Goal: Task Accomplishment & Management: Manage account settings

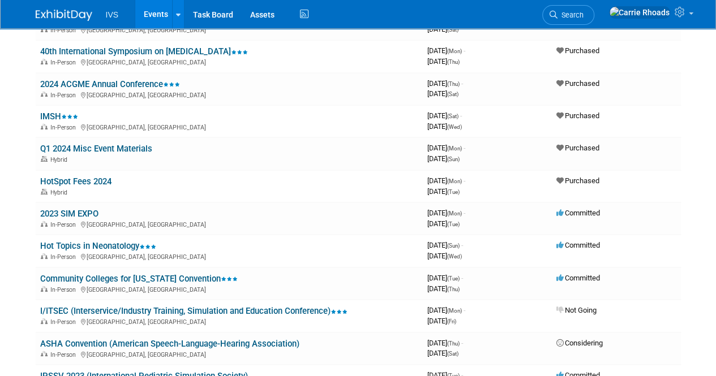
scroll to position [4244, 0]
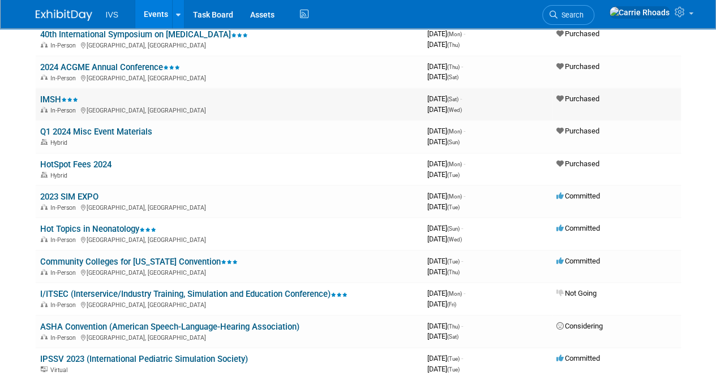
click at [49, 97] on link "IMSH" at bounding box center [59, 99] width 38 height 10
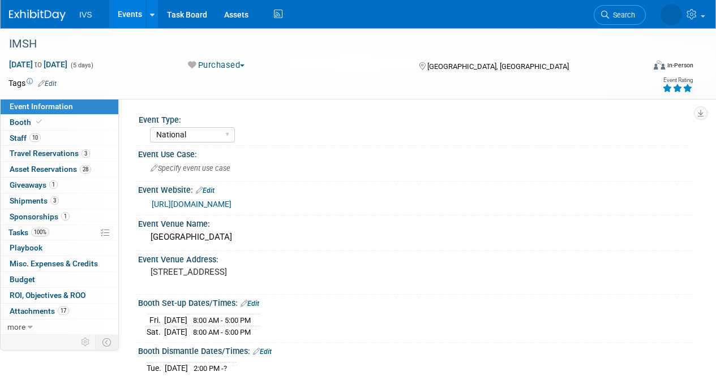
select select "National"
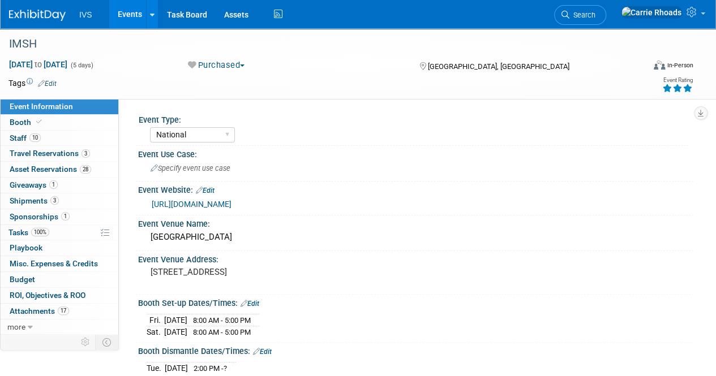
click at [32, 14] on img at bounding box center [37, 15] width 57 height 11
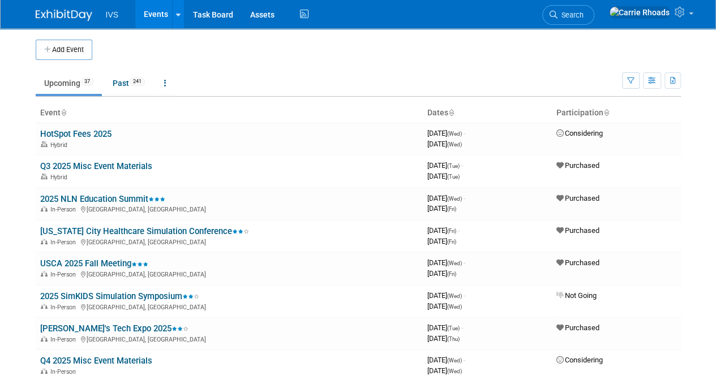
click at [45, 82] on link "Upcoming 37" at bounding box center [69, 83] width 66 height 22
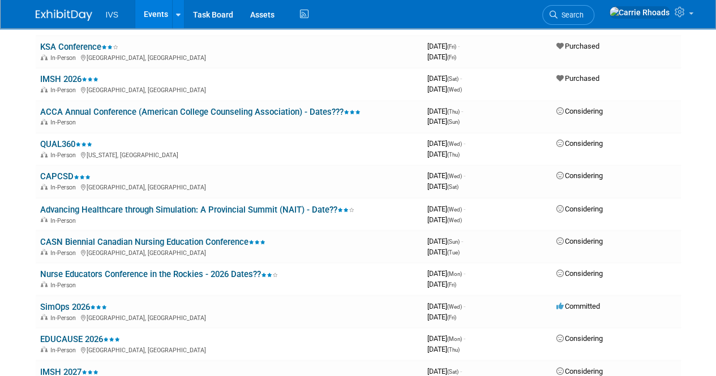
scroll to position [849, 0]
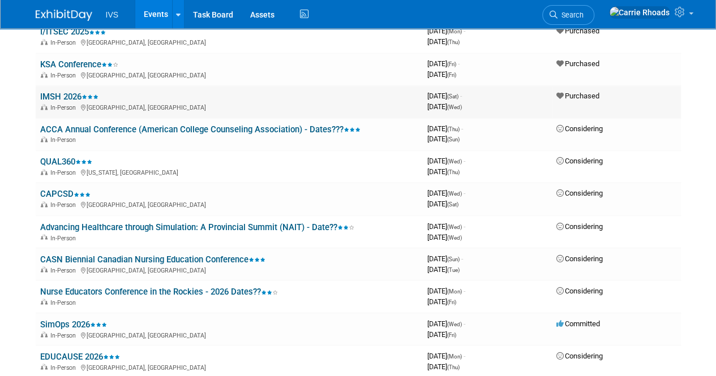
click at [58, 97] on link "IMSH 2026" at bounding box center [69, 97] width 58 height 10
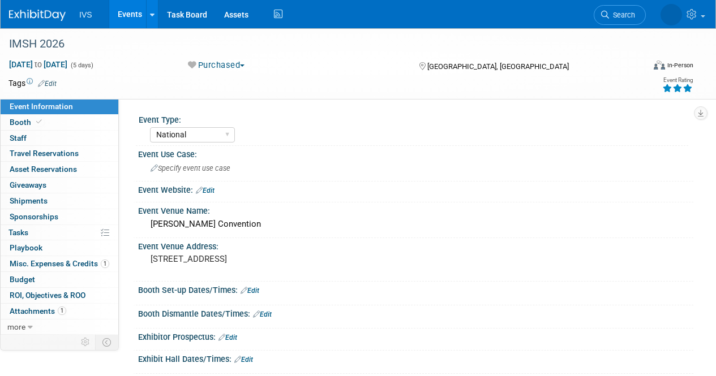
select select "National"
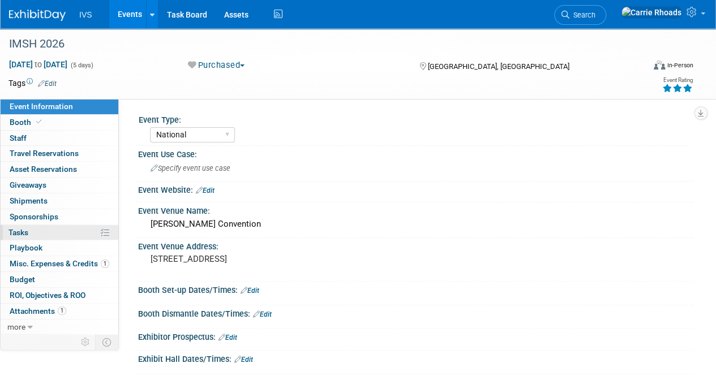
click at [31, 233] on link "0% Tasks 0%" at bounding box center [60, 232] width 118 height 15
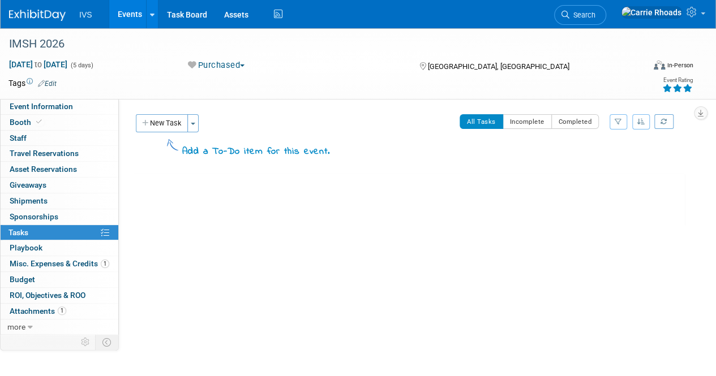
click at [177, 126] on button "New Task" at bounding box center [162, 123] width 52 height 18
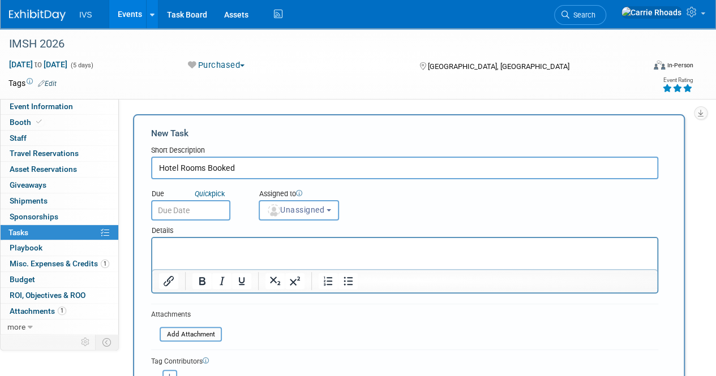
type input "Hotel Rooms Booked"
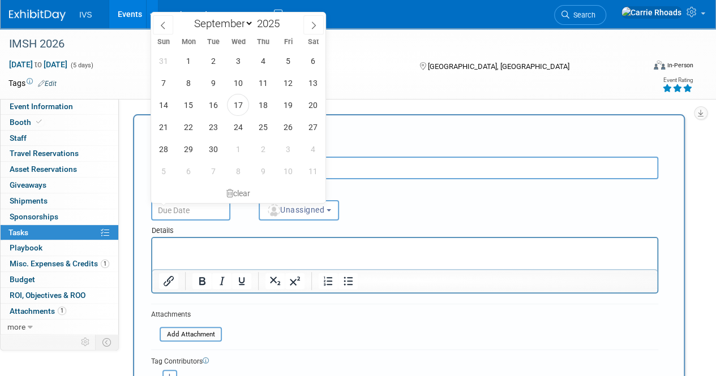
click at [171, 210] on input "text" at bounding box center [190, 210] width 79 height 20
click at [263, 127] on span "25" at bounding box center [263, 127] width 22 height 22
type input "[DATE]"
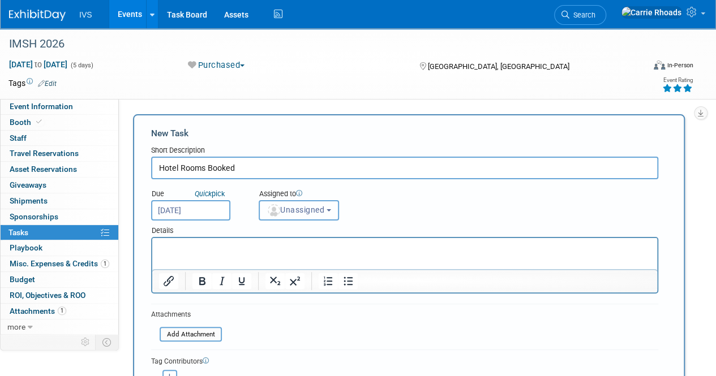
click at [311, 211] on span "Unassigned" at bounding box center [296, 209] width 58 height 9
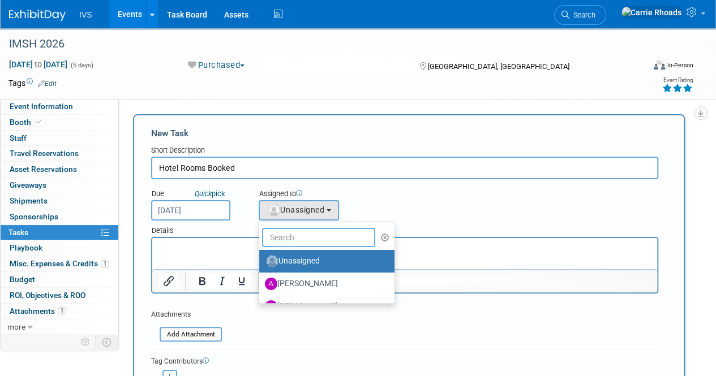
click at [302, 233] on input "text" at bounding box center [318, 237] width 113 height 19
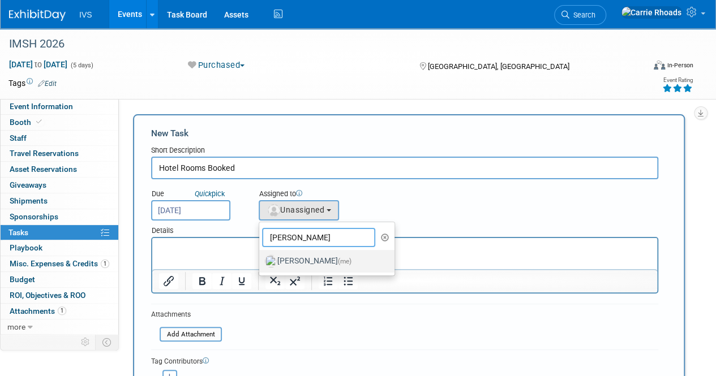
type input "[PERSON_NAME]"
click at [304, 264] on label "[PERSON_NAME] (me)" at bounding box center [324, 261] width 118 height 18
click at [261, 264] on input "[PERSON_NAME] (me)" at bounding box center [257, 259] width 7 height 7
select select "5b2fb08f-64b8-4437-9630-b83e86b7043e"
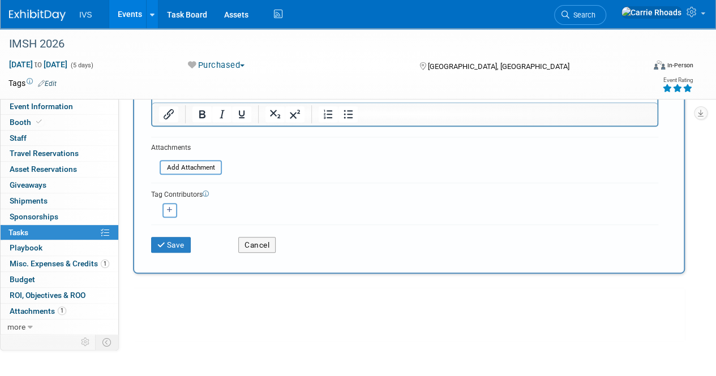
scroll to position [170, 0]
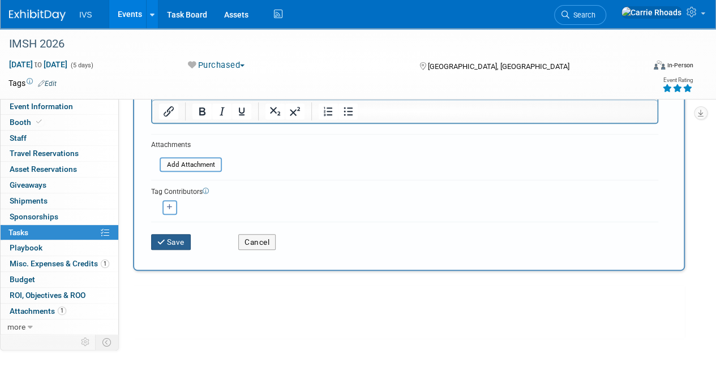
click at [170, 239] on button "Save" at bounding box center [171, 242] width 40 height 16
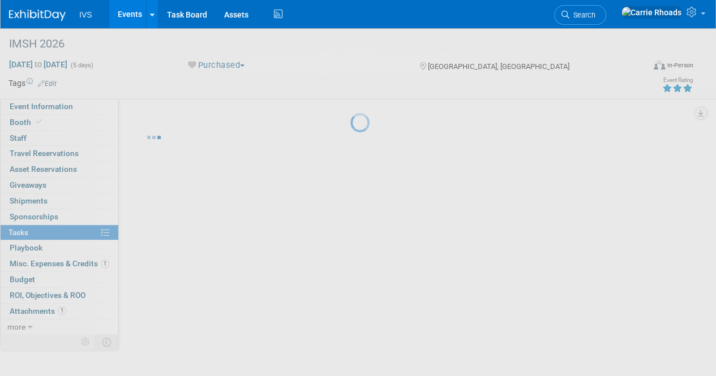
scroll to position [0, 0]
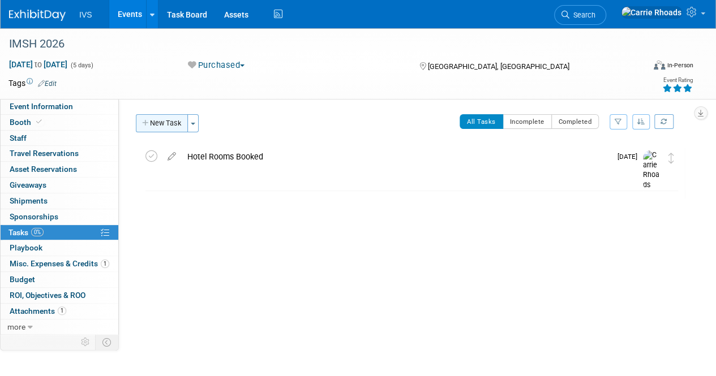
click at [160, 122] on button "New Task" at bounding box center [162, 123] width 52 height 18
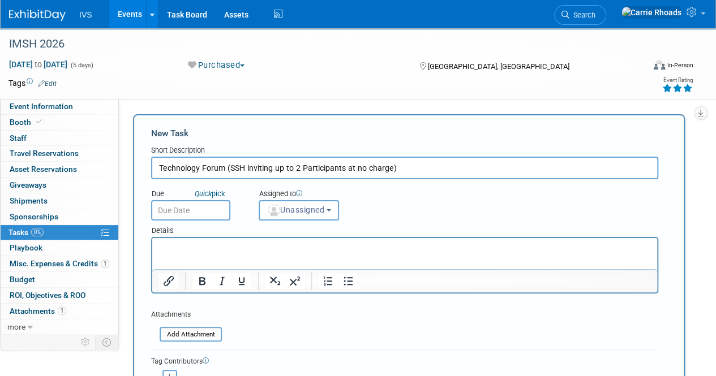
click at [225, 167] on input "Technology Forum (SSH inviting up to 2 Participants at no charge)" at bounding box center [404, 168] width 507 height 23
drag, startPoint x: 471, startPoint y: 167, endPoint x: 297, endPoint y: 169, distance: 174.3
click at [297, 169] on input "Technology Forum Attendees (up to 2) (SSH inviting up to 2 Participants at no c…" at bounding box center [404, 168] width 507 height 23
type input "Technology Forum Attendees (up to 2)"
click at [208, 248] on p "Rich Text Area. Press ALT-0 for help." at bounding box center [405, 248] width 492 height 11
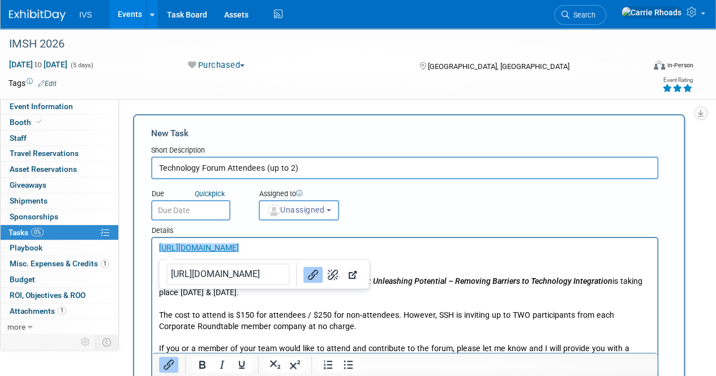
click at [443, 274] on p "Rich Text Area. Press ALT-0 for help." at bounding box center [405, 270] width 492 height 11
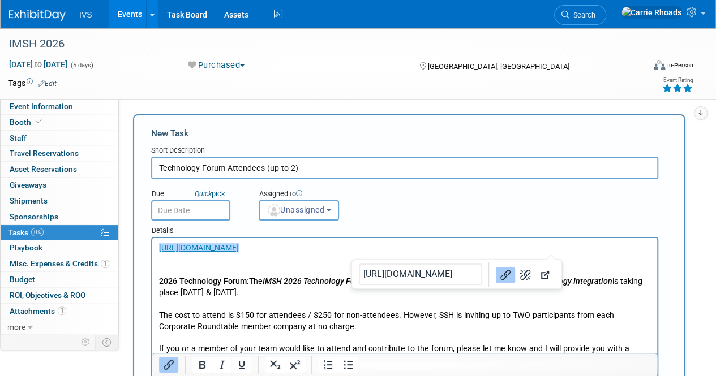
drag, startPoint x: 568, startPoint y: 251, endPoint x: 32, endPoint y: 252, distance: 536.4
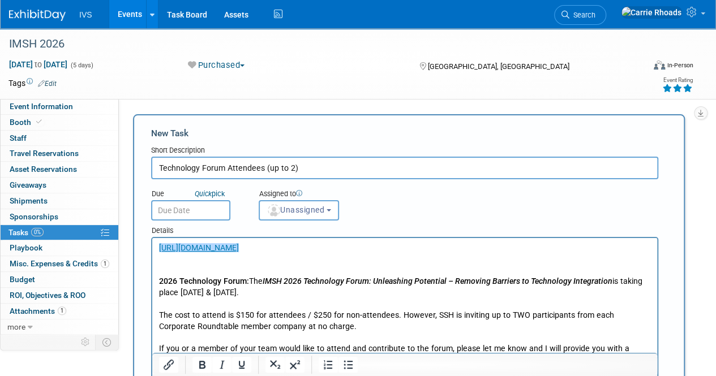
click at [602, 254] on p "Rich Text Area. Press ALT-0 for help." at bounding box center [405, 259] width 492 height 11
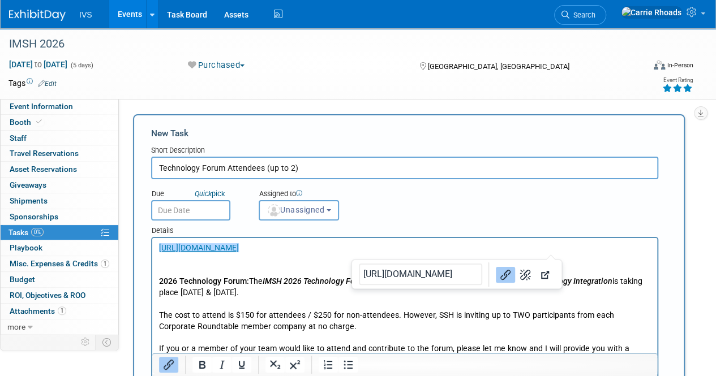
drag, startPoint x: 587, startPoint y: 249, endPoint x: 127, endPoint y: 253, distance: 460.1
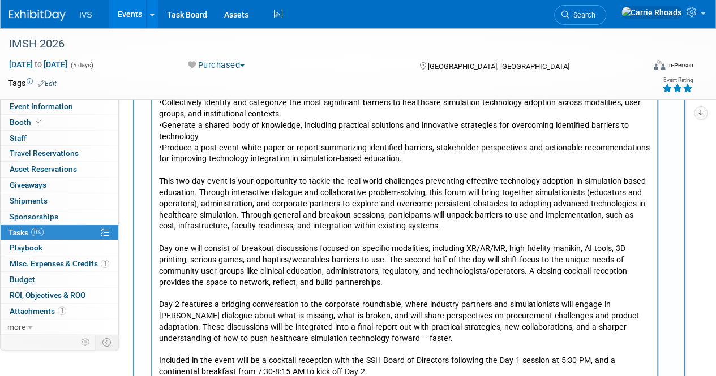
scroll to position [283, 0]
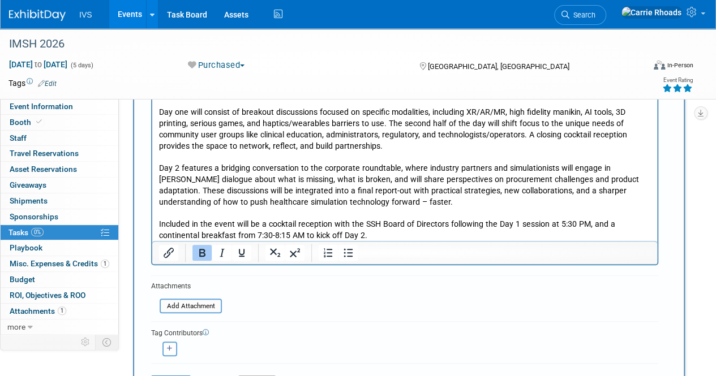
click at [409, 235] on p "Included in the event will be a cocktail reception with the SSH Board of Direct…" at bounding box center [405, 231] width 492 height 23
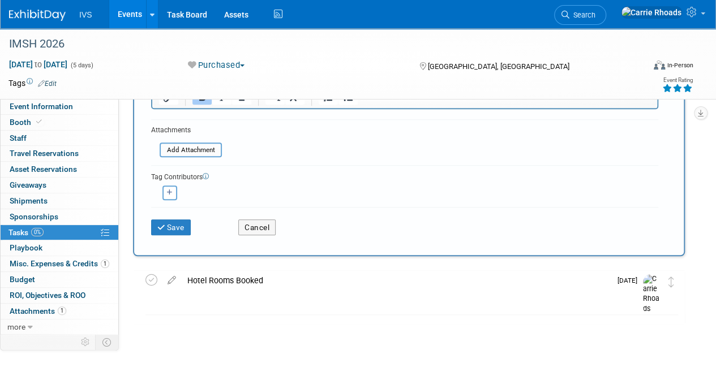
scroll to position [455, 0]
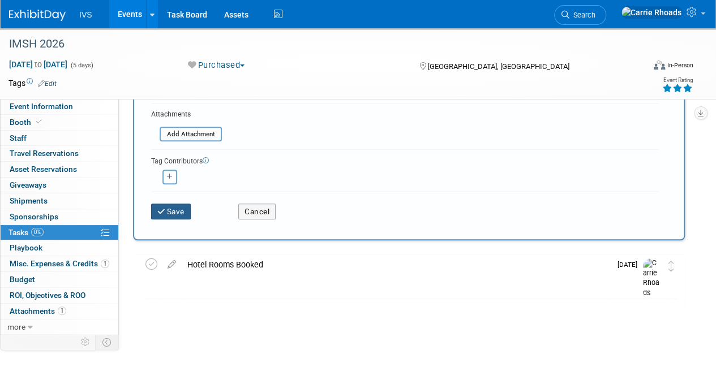
click at [172, 212] on button "Save" at bounding box center [171, 212] width 40 height 16
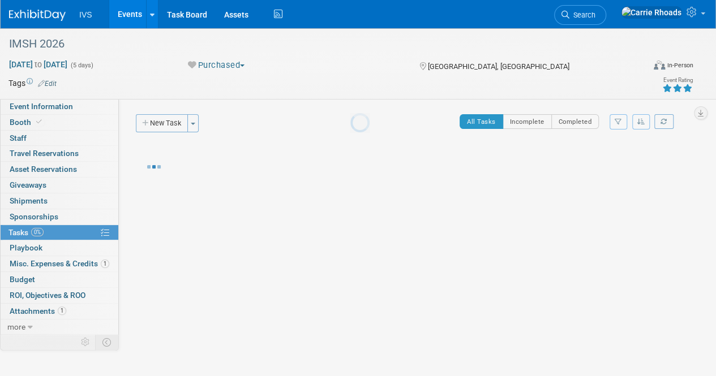
scroll to position [0, 0]
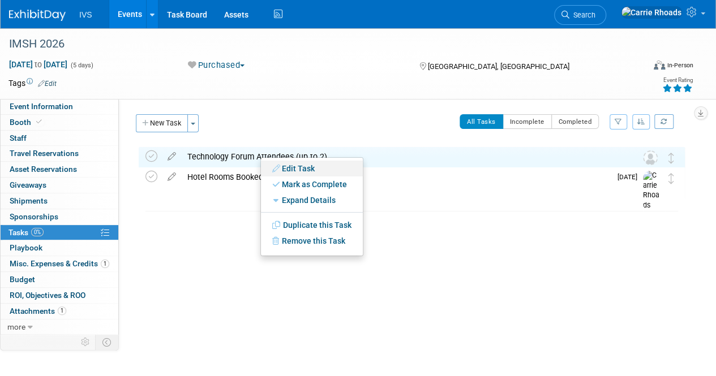
click at [295, 174] on link "Edit Task" at bounding box center [312, 169] width 102 height 16
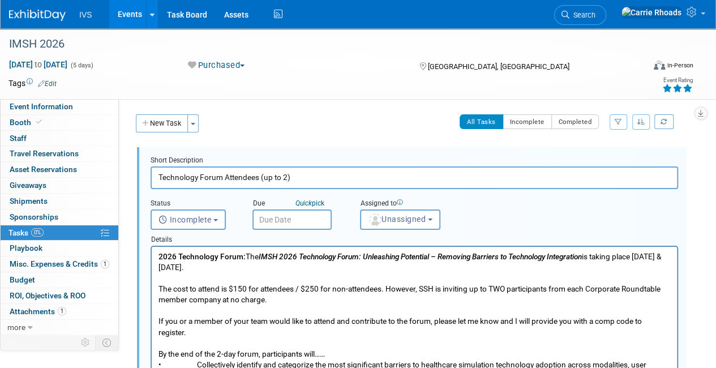
click at [157, 176] on input "Technology Forum Attendees (up to 2)" at bounding box center [414, 177] width 527 height 22
type input "IMSH 2026Technology Forum - Attendees (up to 2)"
click at [272, 220] on input "text" at bounding box center [291, 219] width 79 height 20
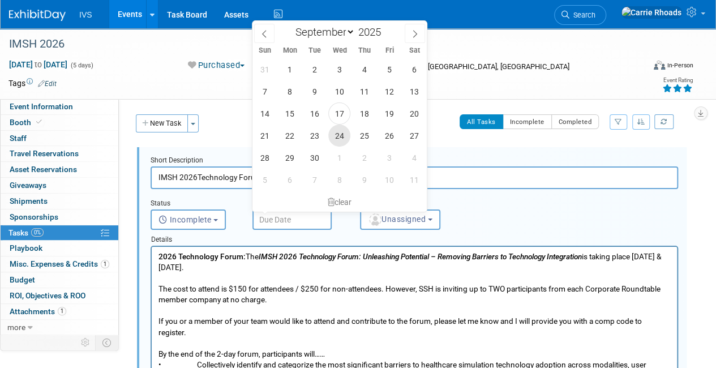
click at [342, 138] on span "24" at bounding box center [339, 135] width 22 height 22
type input "[DATE]"
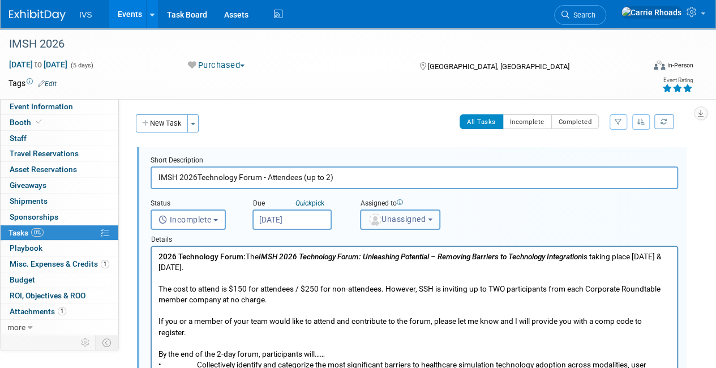
click at [394, 227] on button "Unassigned" at bounding box center [400, 219] width 80 height 20
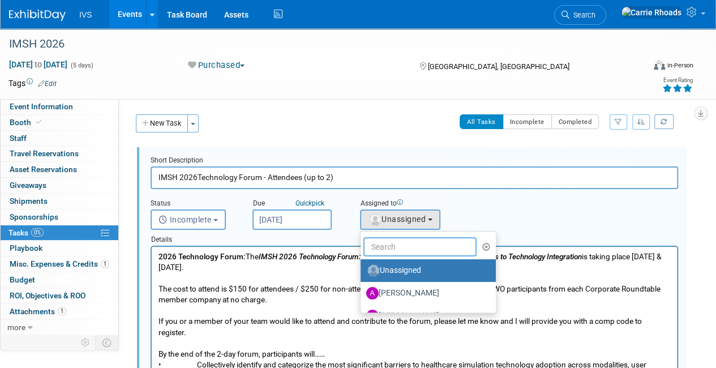
click at [389, 245] on input "text" at bounding box center [419, 246] width 113 height 19
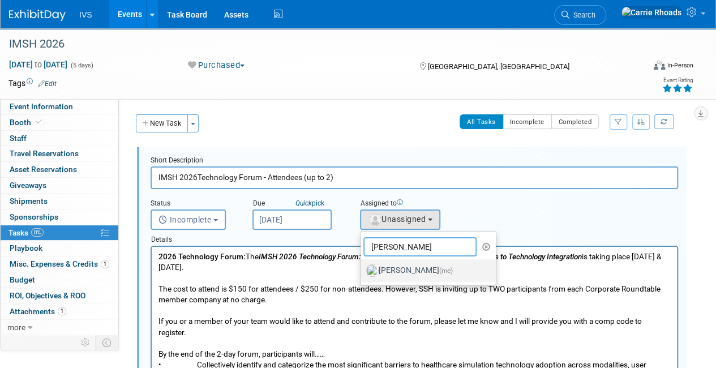
type input "[PERSON_NAME]"
drag, startPoint x: 393, startPoint y: 267, endPoint x: 241, endPoint y: 20, distance: 289.9
click at [393, 267] on label "[PERSON_NAME] (me)" at bounding box center [425, 270] width 118 height 18
click at [362, 267] on input "[PERSON_NAME] (me)" at bounding box center [358, 268] width 7 height 7
select select "5b2fb08f-64b8-4437-9630-b83e86b7043e"
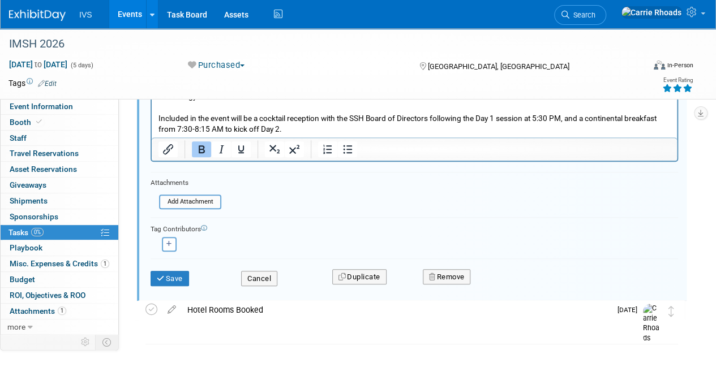
scroll to position [408, 0]
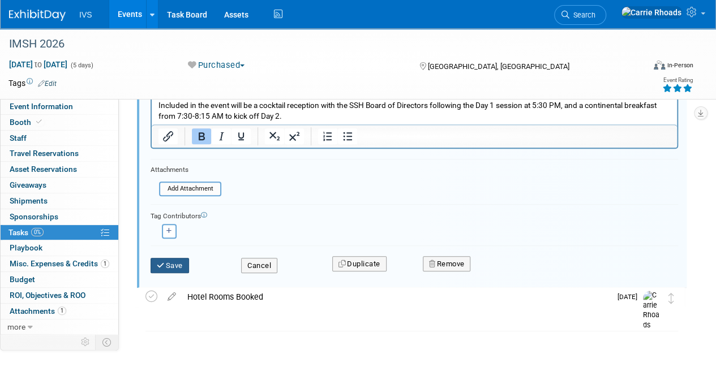
click at [162, 268] on button "Save" at bounding box center [170, 266] width 38 height 16
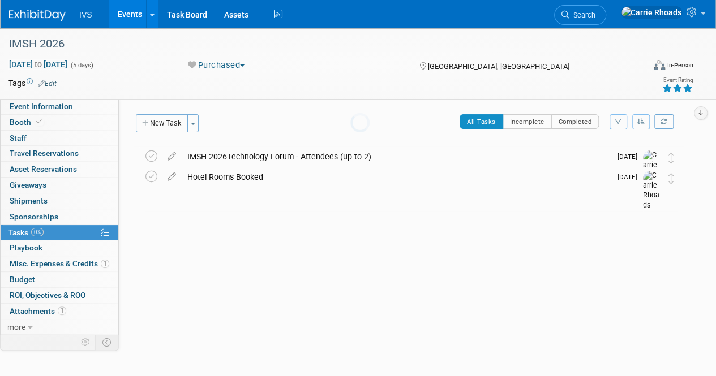
scroll to position [0, 0]
click at [163, 122] on button "New Task" at bounding box center [162, 123] width 52 height 18
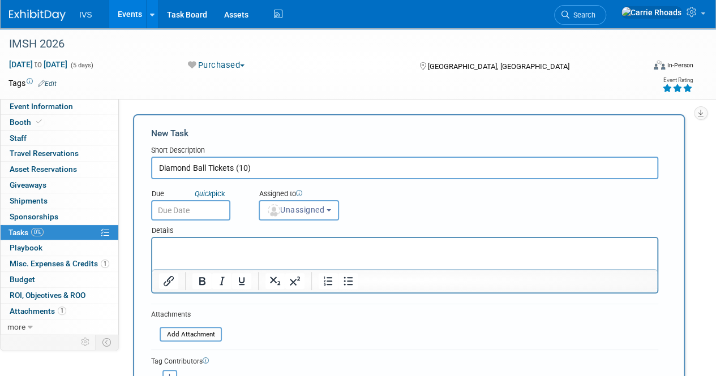
type input "Diamond Ball Tickets (10)"
click at [181, 212] on input "text" at bounding box center [190, 210] width 79 height 20
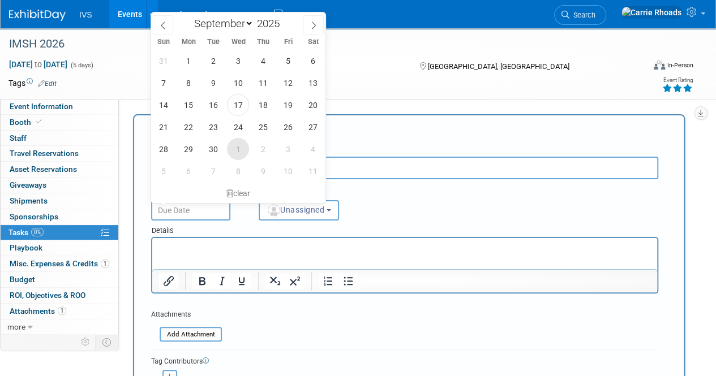
click at [238, 150] on span "1" at bounding box center [238, 149] width 22 height 22
type input "[DATE]"
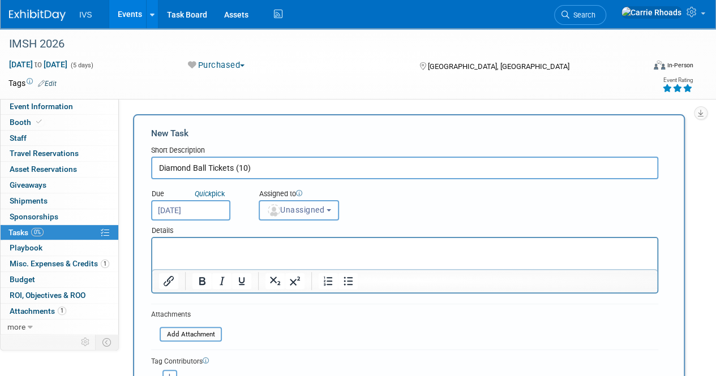
click at [281, 211] on span "Unassigned" at bounding box center [296, 209] width 58 height 9
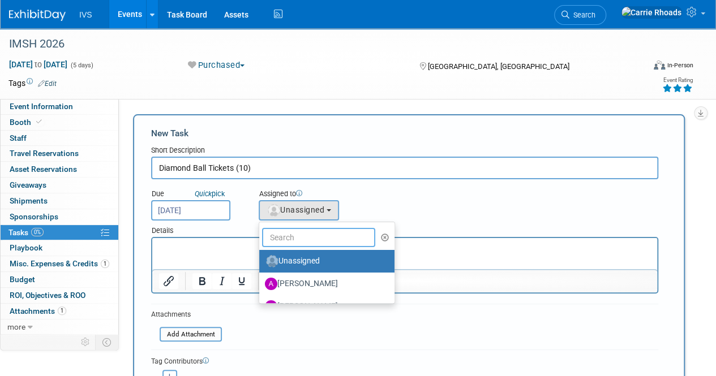
click at [290, 237] on input "text" at bounding box center [318, 237] width 113 height 19
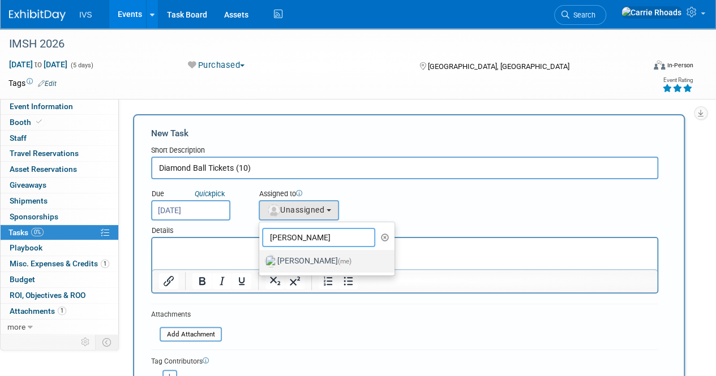
type input "[PERSON_NAME]"
click at [298, 264] on label "[PERSON_NAME] (me)" at bounding box center [324, 261] width 118 height 18
click at [261, 264] on input "[PERSON_NAME] (me)" at bounding box center [257, 259] width 7 height 7
select select "5b2fb08f-64b8-4437-9630-b83e86b7043e"
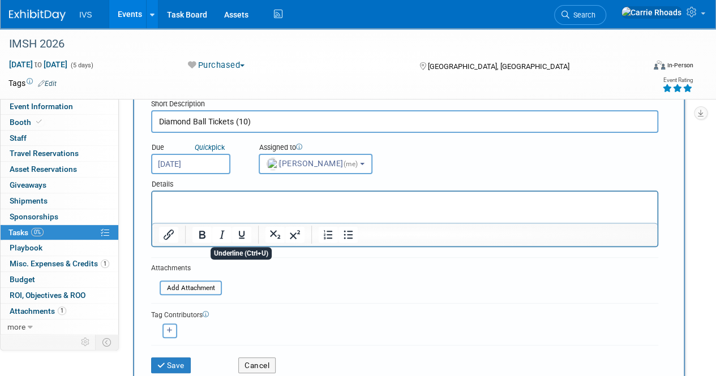
scroll to position [170, 0]
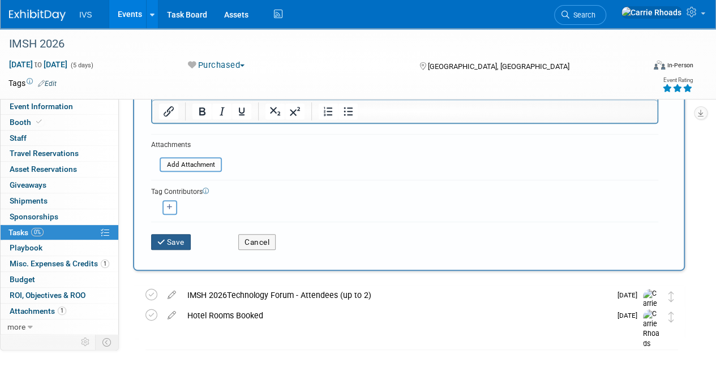
click at [180, 244] on button "Save" at bounding box center [171, 242] width 40 height 16
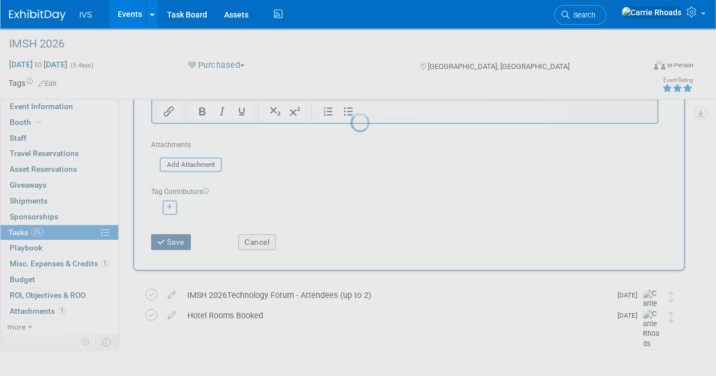
scroll to position [0, 0]
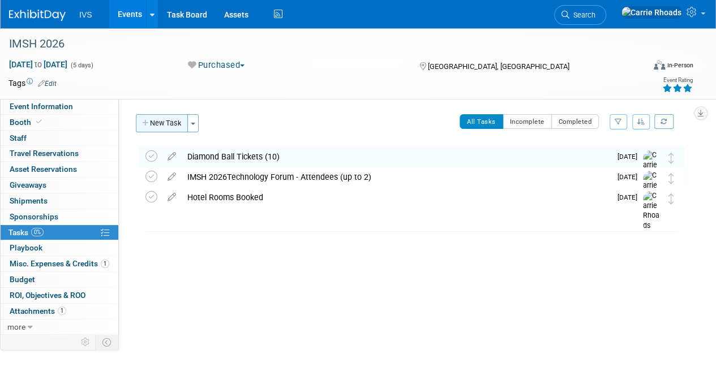
click at [163, 117] on button "New Task" at bounding box center [162, 123] width 52 height 18
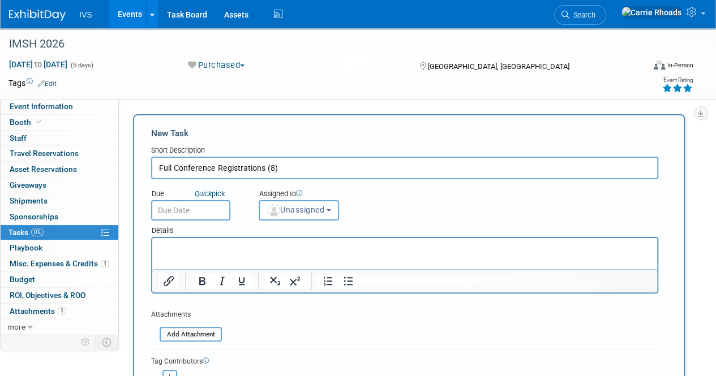
type input "Full Conference Registrations (8)"
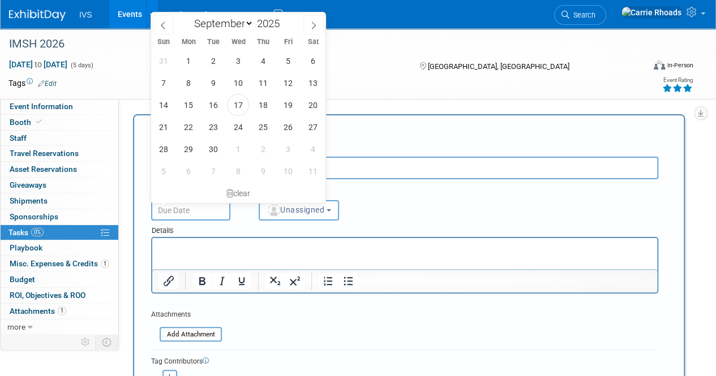
click at [179, 208] on input "text" at bounding box center [190, 210] width 79 height 20
click at [234, 147] on span "1" at bounding box center [238, 149] width 22 height 22
type input "[DATE]"
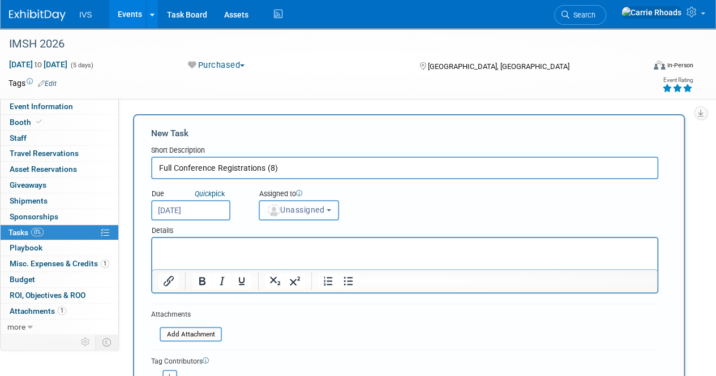
click at [280, 208] on img "button" at bounding box center [274, 210] width 12 height 12
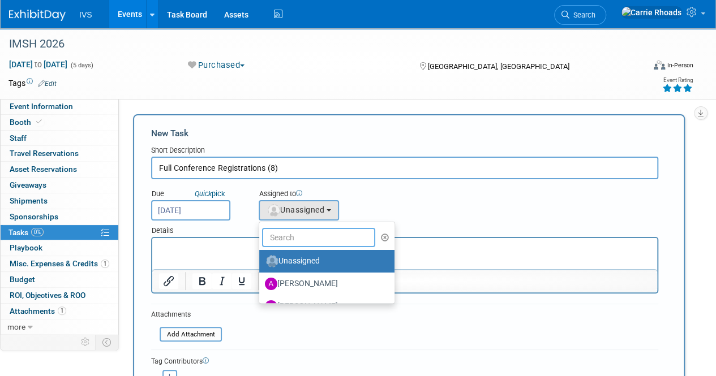
click at [279, 233] on input "text" at bounding box center [318, 237] width 113 height 19
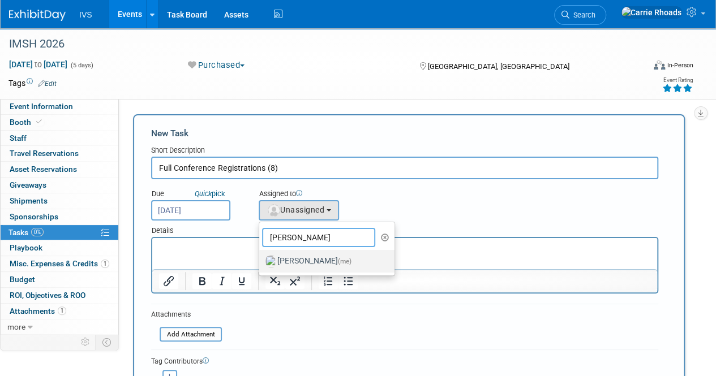
type input "[PERSON_NAME]"
click at [310, 262] on label "[PERSON_NAME] (me)" at bounding box center [324, 261] width 118 height 18
click at [261, 262] on input "[PERSON_NAME] (me)" at bounding box center [257, 259] width 7 height 7
select select "5b2fb08f-64b8-4437-9630-b83e86b7043e"
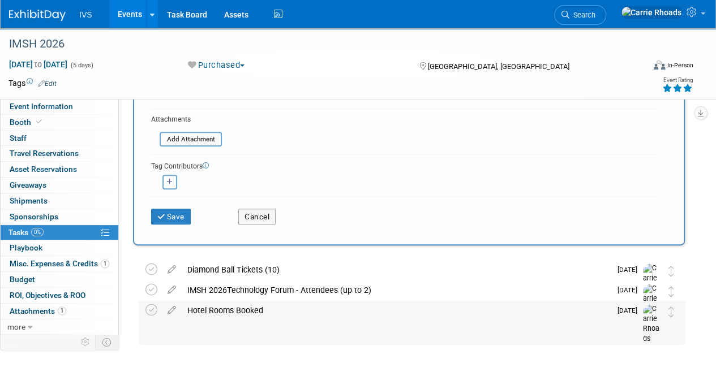
scroll to position [208, 0]
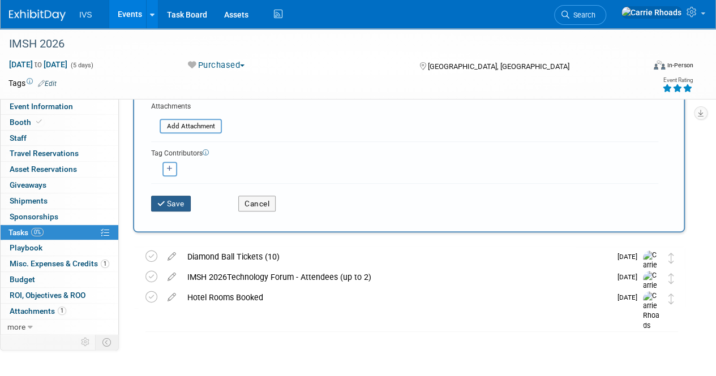
click at [172, 206] on button "Save" at bounding box center [171, 204] width 40 height 16
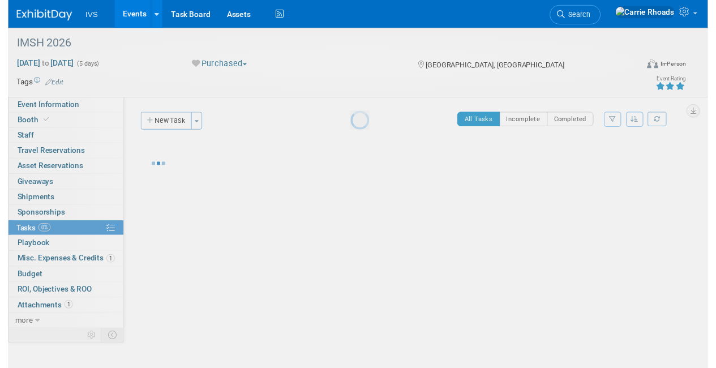
scroll to position [0, 0]
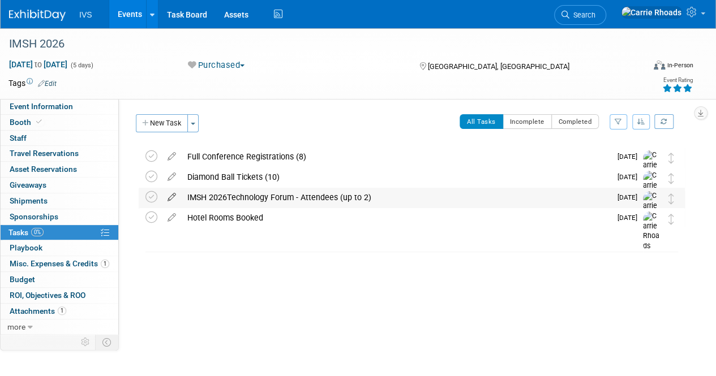
click at [175, 198] on icon at bounding box center [172, 195] width 20 height 14
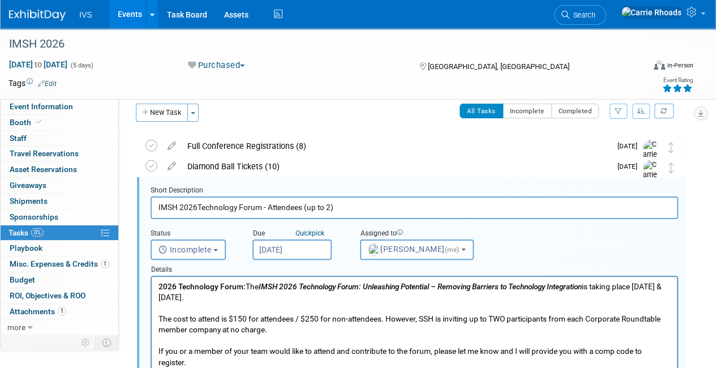
scroll to position [22, 0]
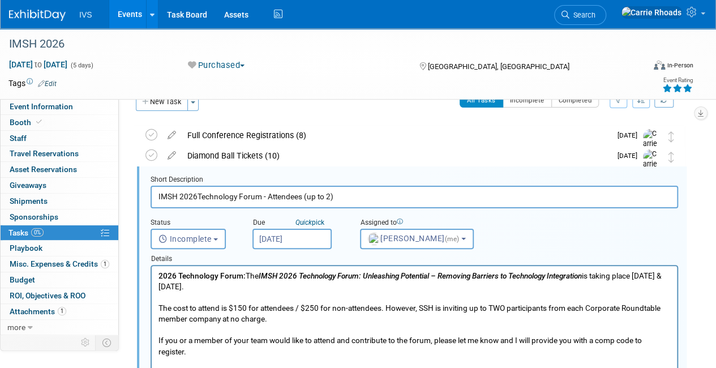
click at [198, 197] on input "IMSH 2026Technology Forum - Attendees (up to 2)" at bounding box center [414, 197] width 527 height 22
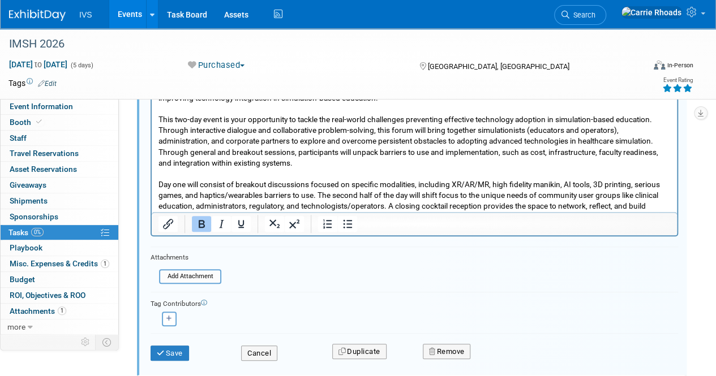
scroll to position [449, 0]
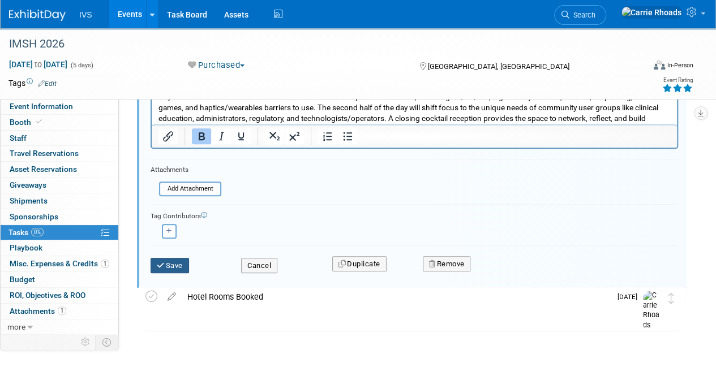
type input "IMSH 2026 Technology Forum - Attendees (up to 2)"
click at [167, 263] on button "Save" at bounding box center [170, 266] width 38 height 16
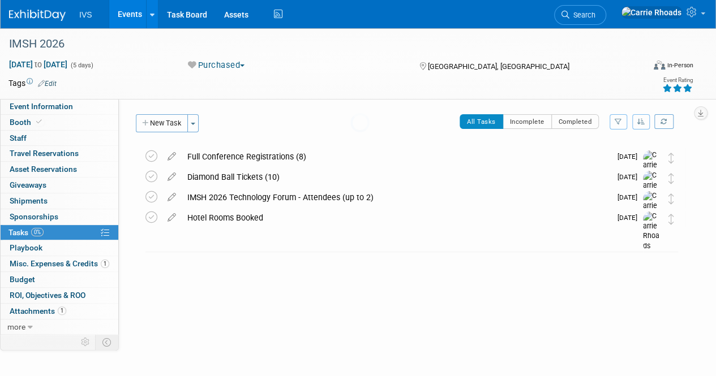
scroll to position [0, 0]
